Goal: Task Accomplishment & Management: Manage account settings

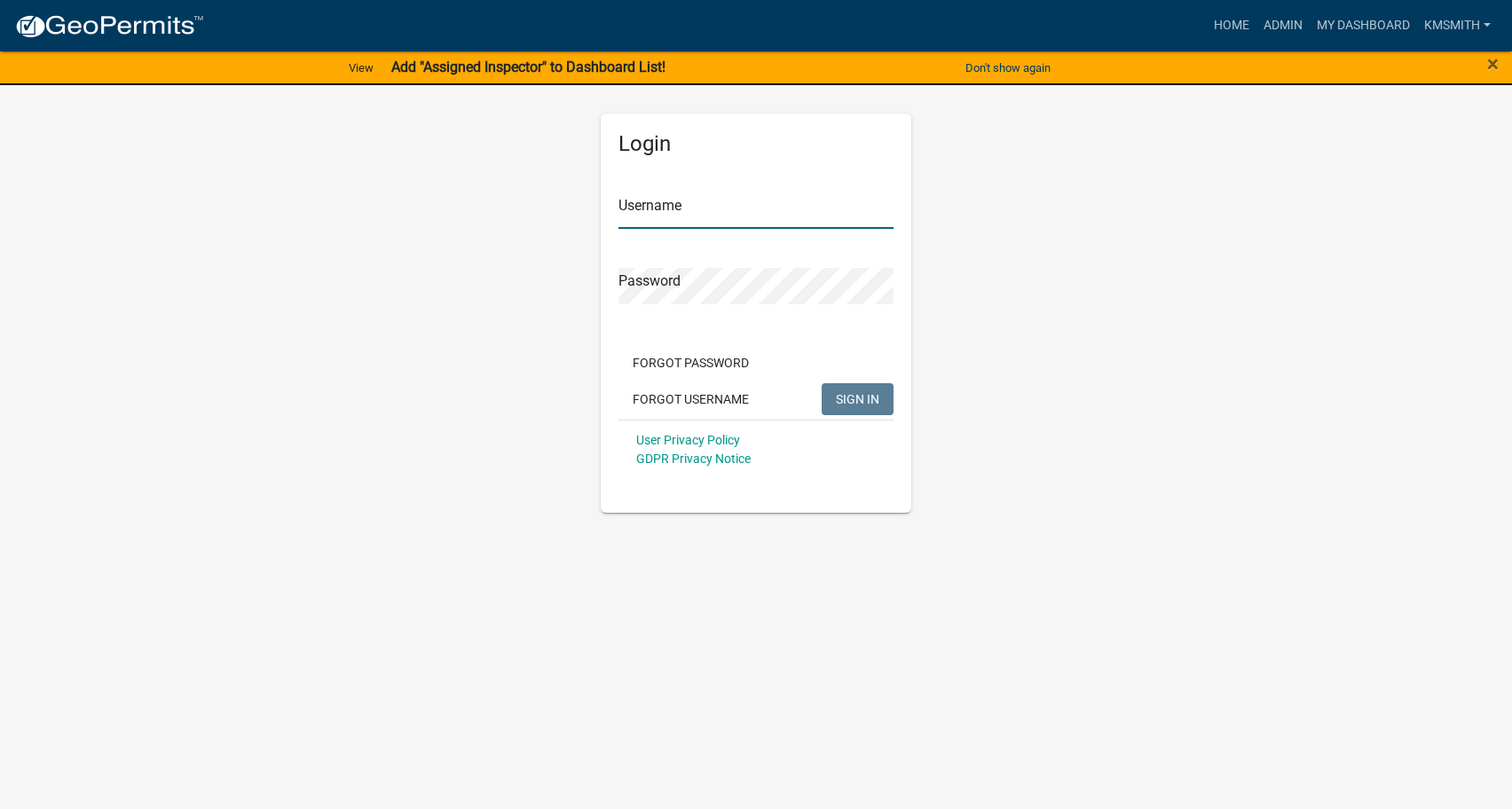
type input "kmsmith"
click at [864, 404] on span "SIGN IN" at bounding box center [856, 398] width 43 height 14
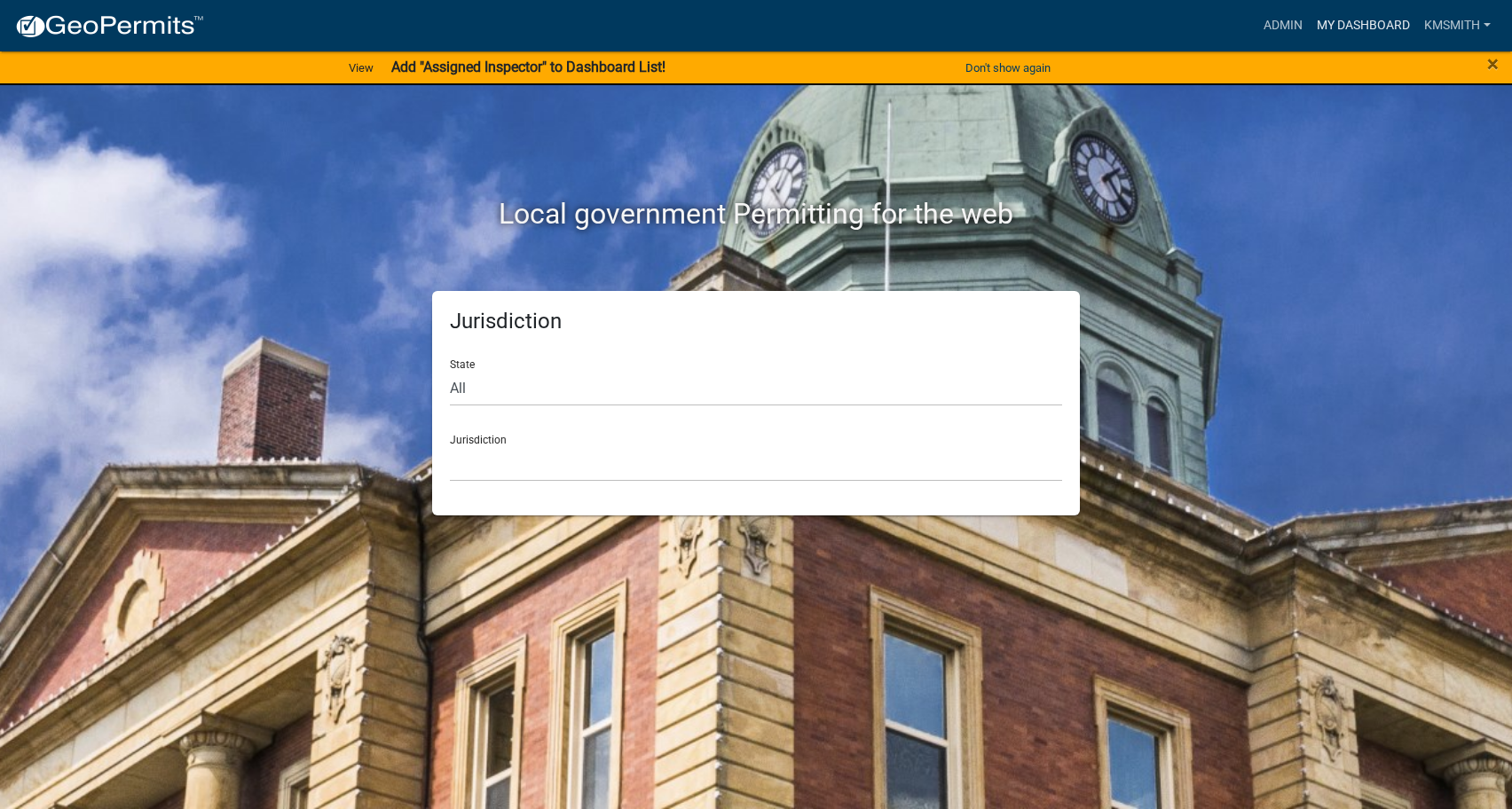
click at [1398, 22] on link "My Dashboard" at bounding box center [1363, 25] width 107 height 33
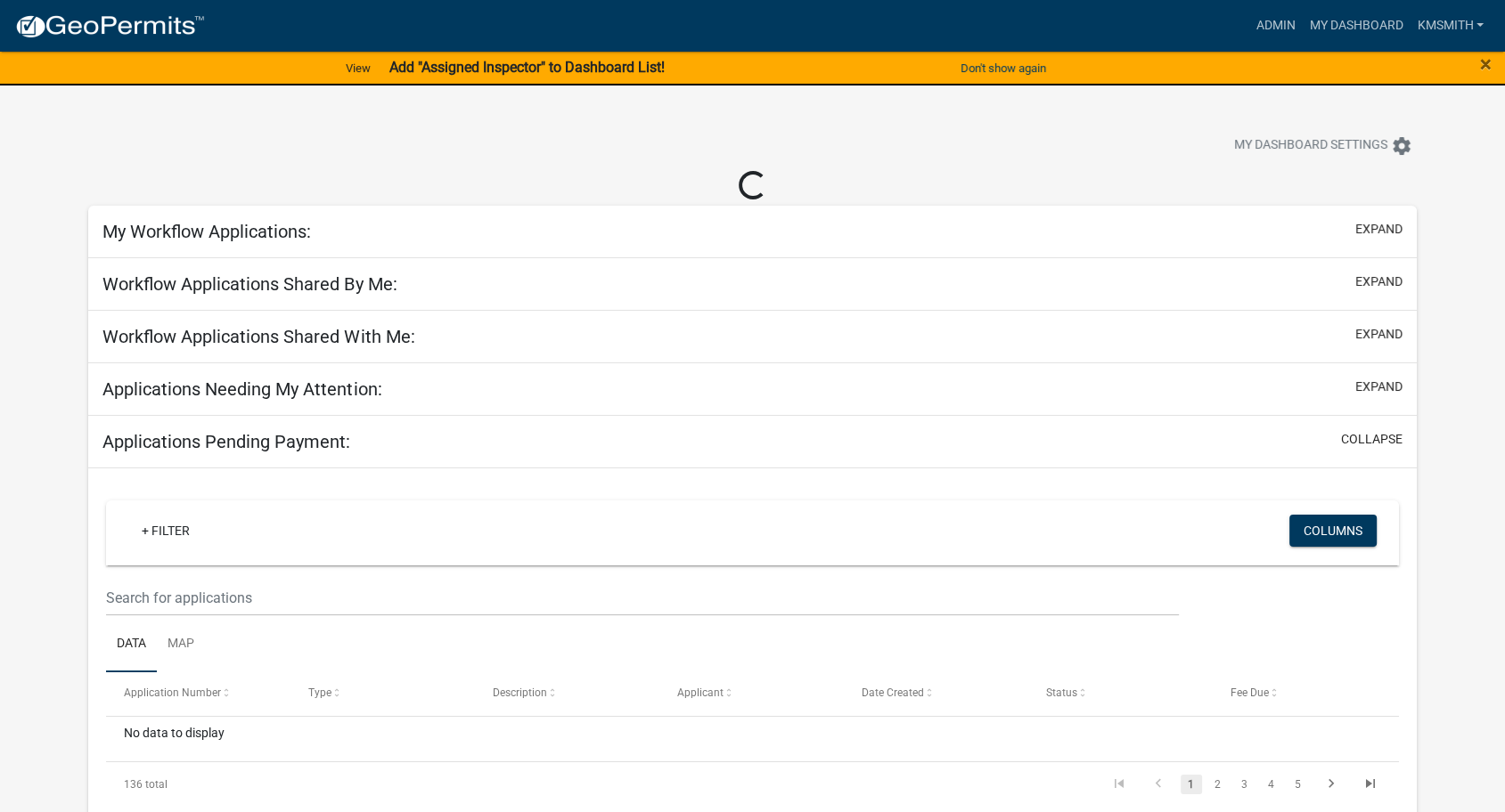
select select "2: 50"
